Goal: Task Accomplishment & Management: Complete application form

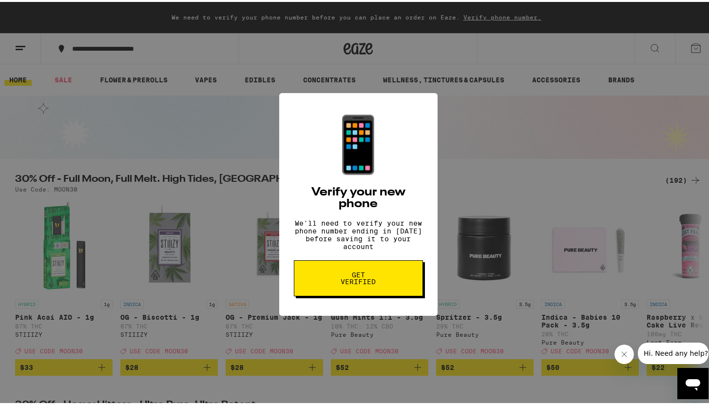
click at [372, 283] on span "Get verified" at bounding box center [358, 277] width 50 height 14
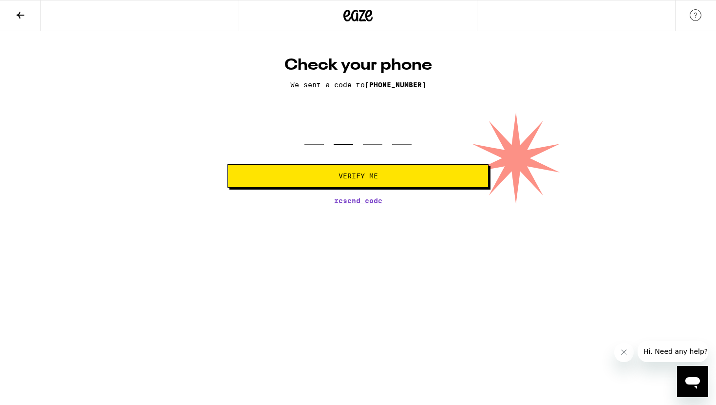
click at [346, 145] on input "tel" at bounding box center [343, 130] width 19 height 29
click at [327, 137] on div at bounding box center [358, 130] width 107 height 29
click at [21, 7] on button at bounding box center [20, 15] width 41 height 31
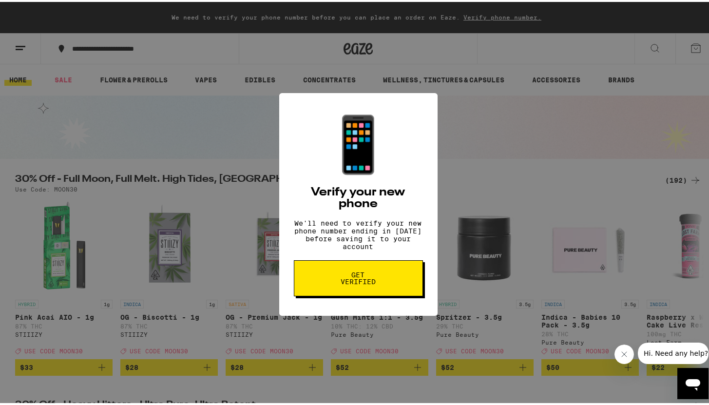
click at [546, 149] on div "📱 Verify your new phone We'll need to verify your new phone number ending in [D…" at bounding box center [358, 202] width 716 height 405
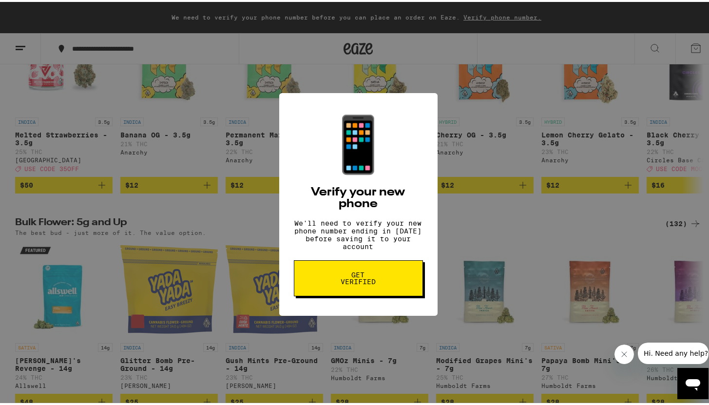
scroll to position [884, 0]
